Goal: Task Accomplishment & Management: Use online tool/utility

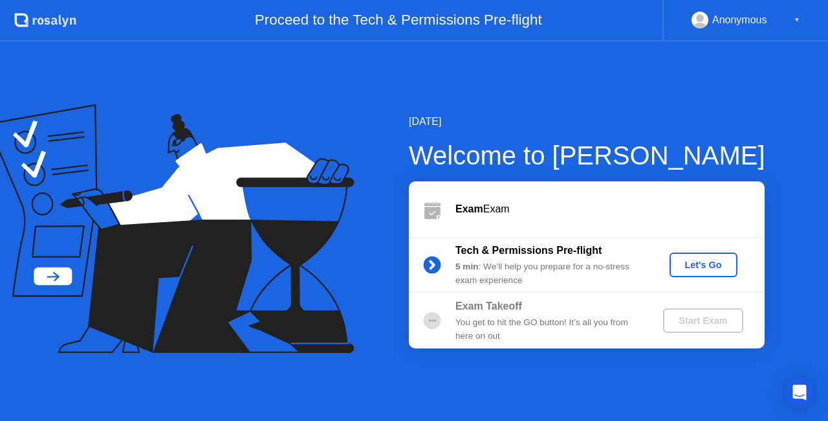
click at [703, 268] on div "Let's Go" at bounding box center [704, 264] width 58 height 10
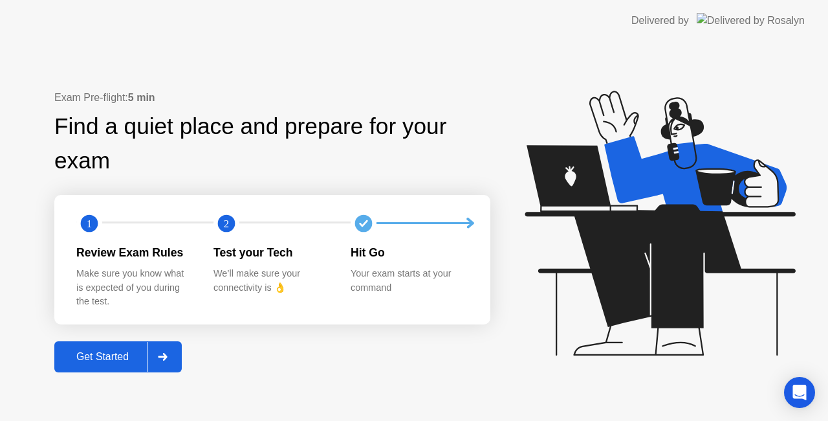
click at [168, 364] on div at bounding box center [162, 357] width 31 height 30
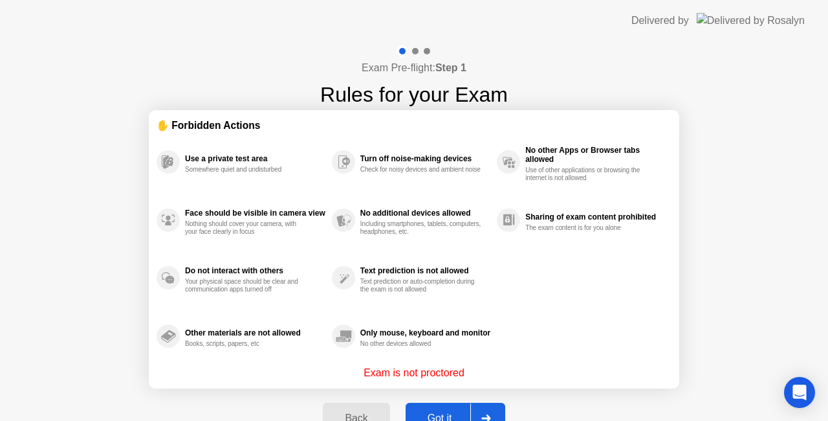
click at [443, 408] on button "Got it" at bounding box center [456, 417] width 100 height 31
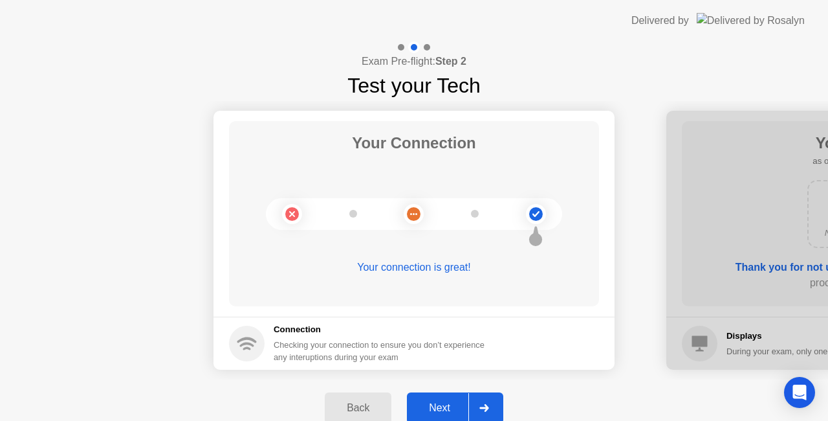
click at [443, 408] on div "Next" at bounding box center [440, 408] width 58 height 12
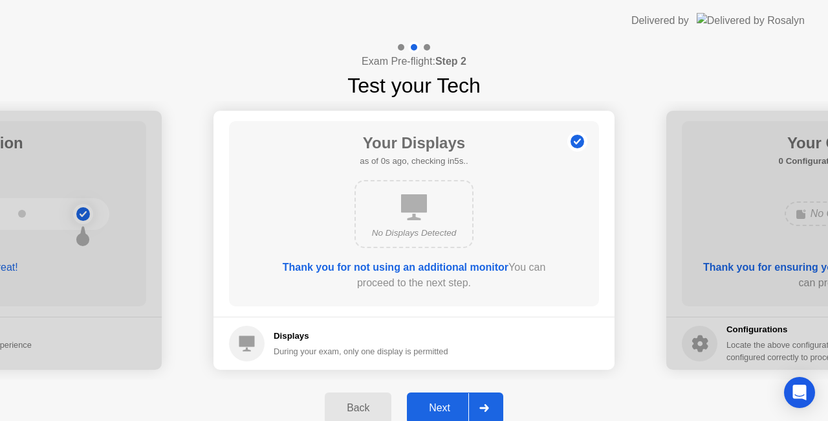
click at [443, 408] on div "Next" at bounding box center [440, 408] width 58 height 12
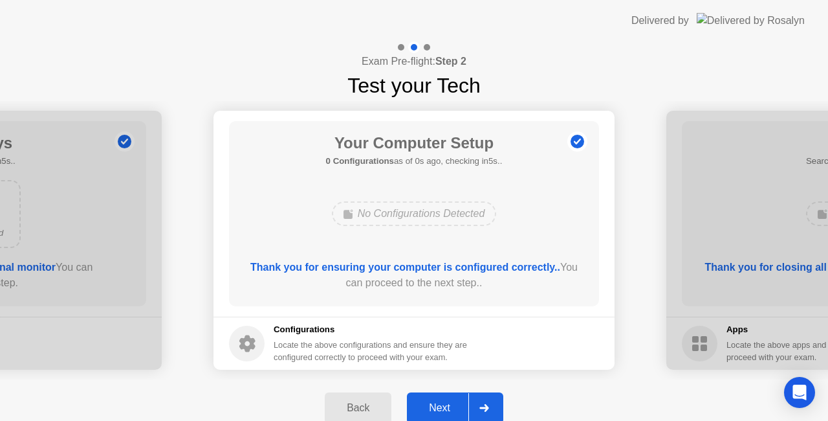
click at [443, 408] on div "Next" at bounding box center [440, 408] width 58 height 12
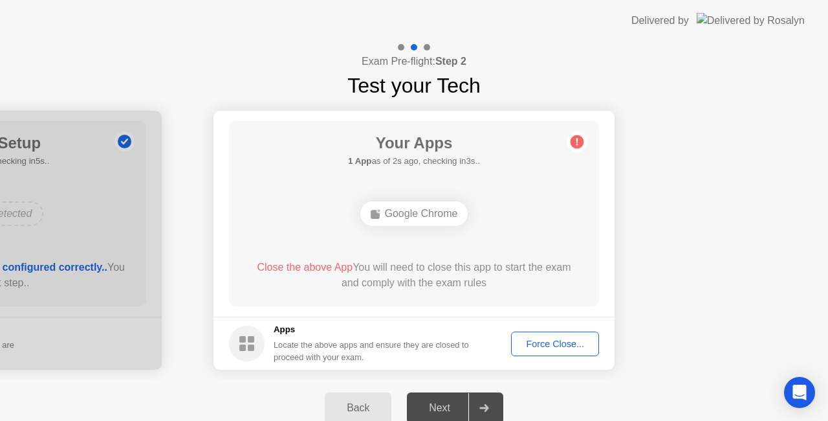
click at [550, 342] on div "Force Close..." at bounding box center [555, 343] width 79 height 10
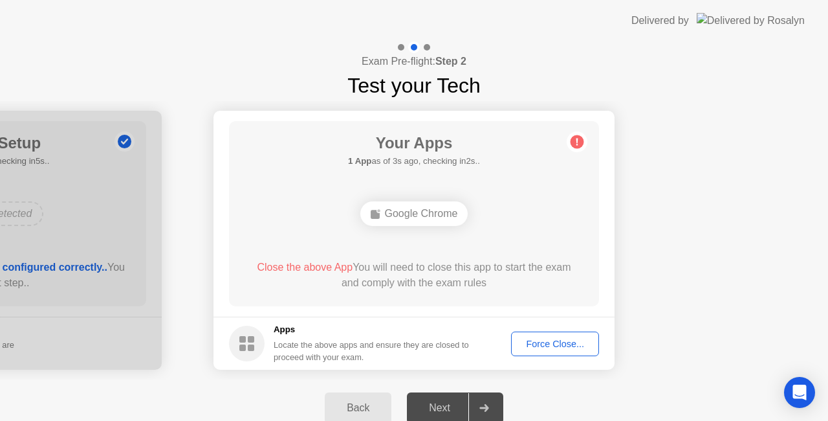
click at [360, 410] on div "Back" at bounding box center [358, 408] width 59 height 12
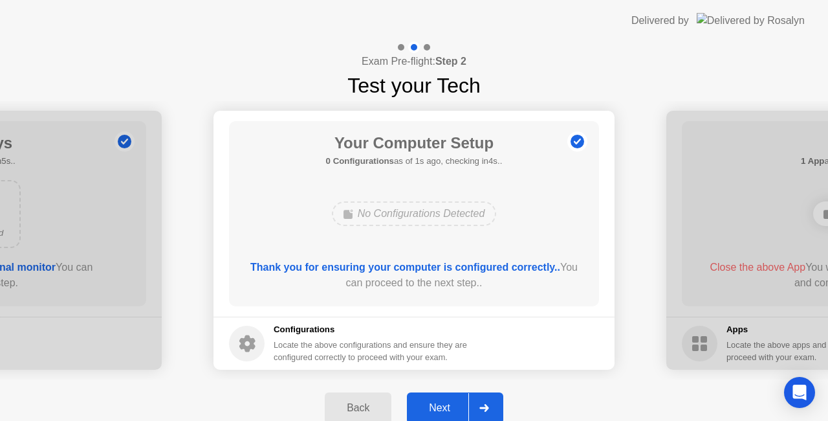
click at [497, 404] on div at bounding box center [483, 408] width 31 height 30
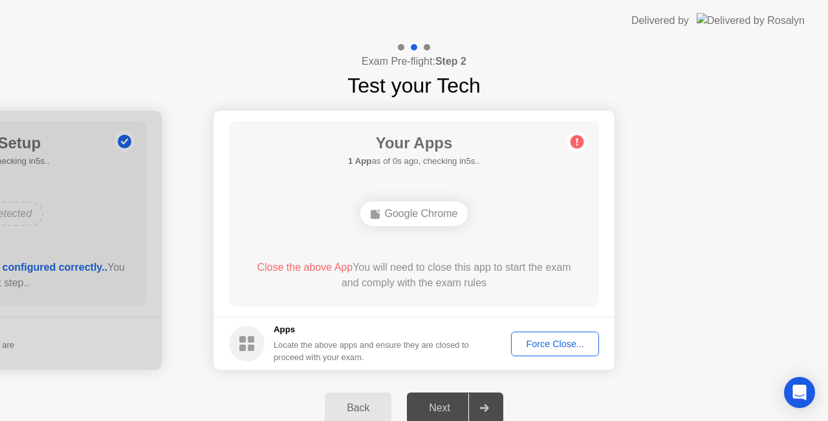
click at [542, 349] on div "Force Close..." at bounding box center [555, 343] width 79 height 10
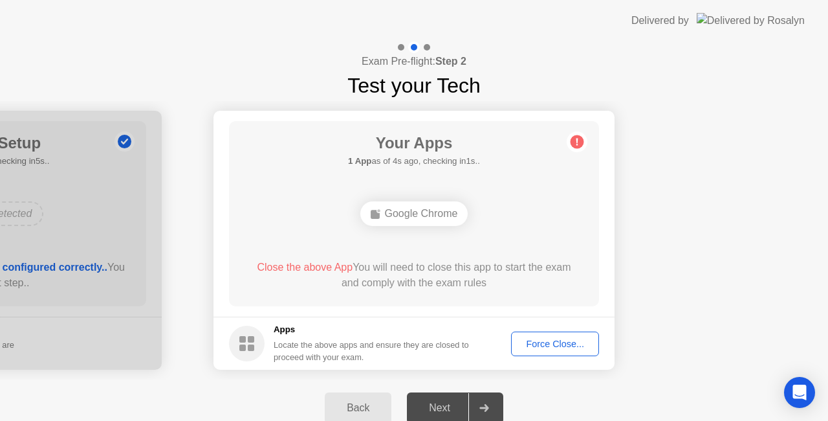
click at [571, 149] on icon at bounding box center [577, 141] width 21 height 21
click at [809, 394] on div "Open Intercom Messenger" at bounding box center [800, 392] width 34 height 34
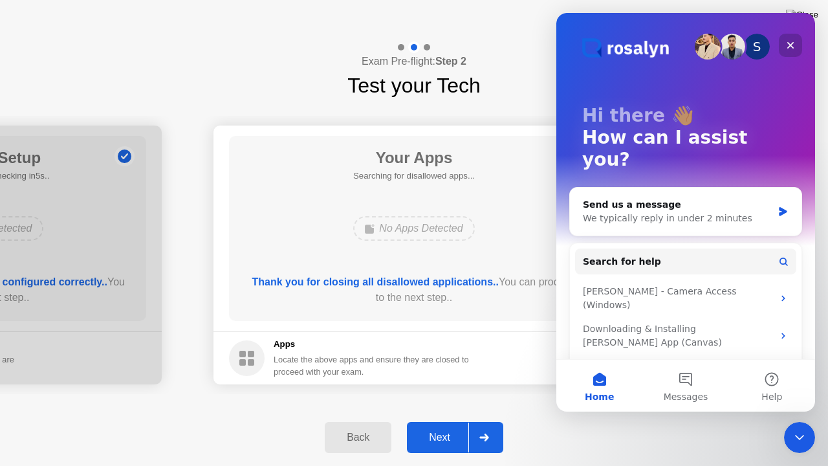
click at [790, 43] on icon "Close" at bounding box center [790, 45] width 10 height 10
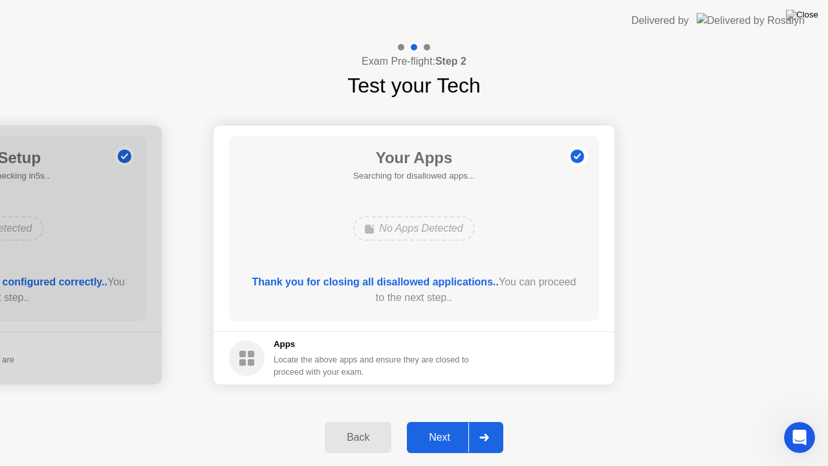
click at [420, 420] on div "Next" at bounding box center [440, 438] width 58 height 12
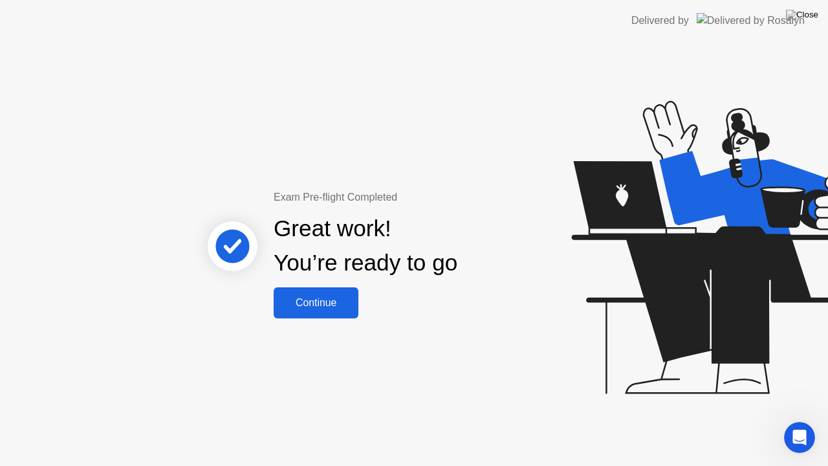
click at [310, 302] on div "Continue" at bounding box center [316, 303] width 77 height 12
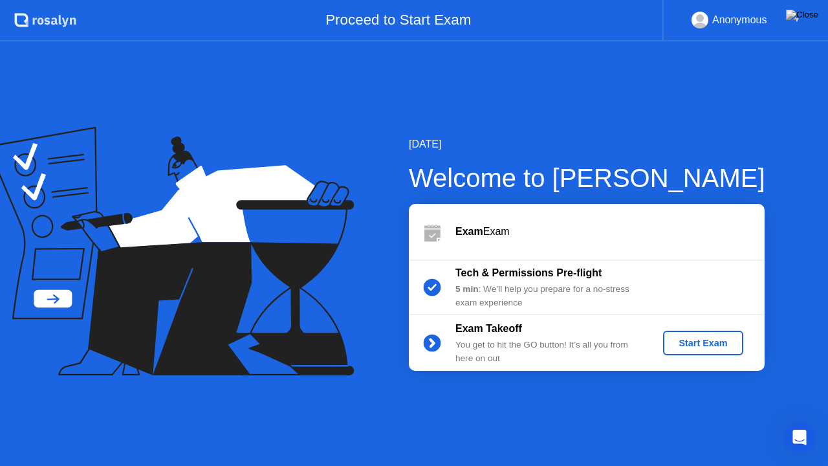
click at [699, 346] on div "Start Exam" at bounding box center [702, 343] width 69 height 10
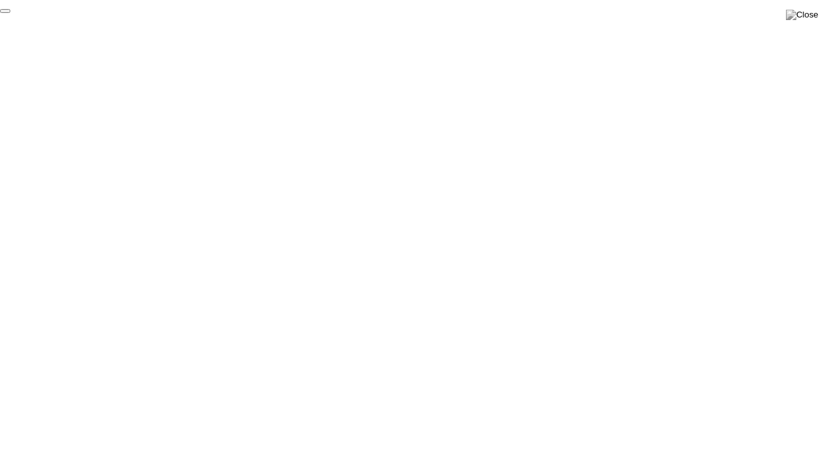
click at [10, 13] on button "End Proctoring Session" at bounding box center [5, 11] width 10 height 4
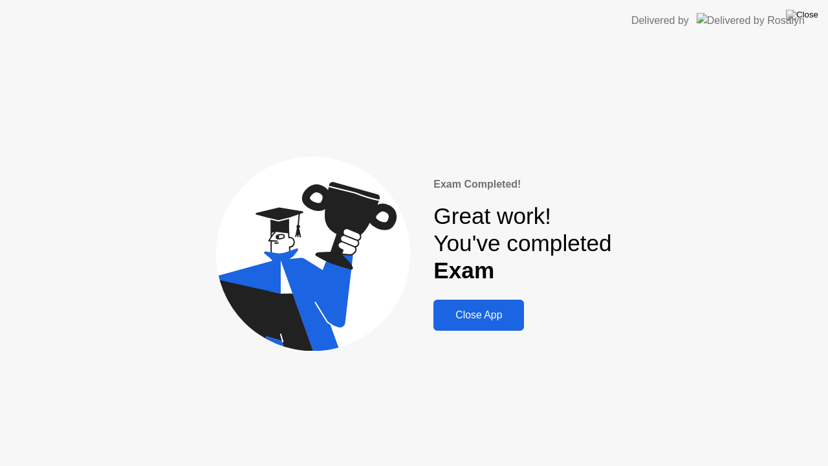
click at [489, 314] on div "Close App" at bounding box center [478, 315] width 83 height 12
